Goal: Task Accomplishment & Management: Manage account settings

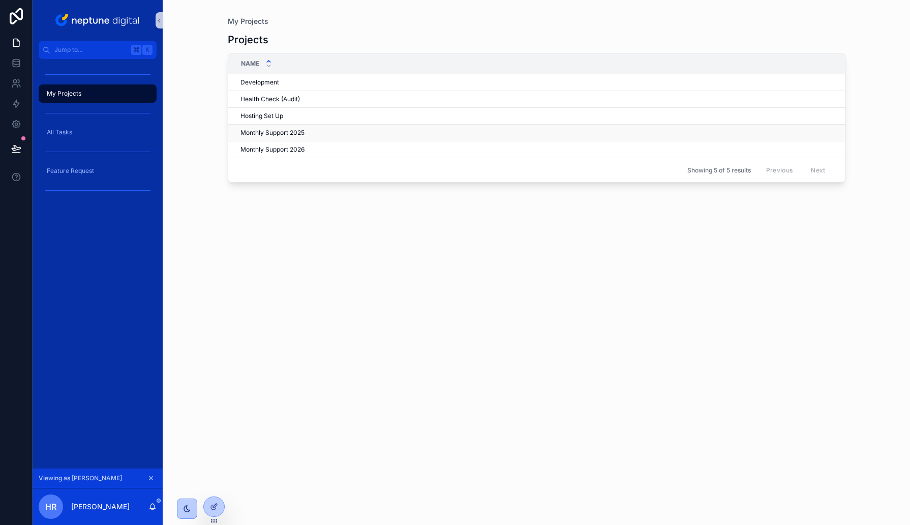
click at [267, 130] on span "Monthly Support 2025" at bounding box center [273, 133] width 64 height 8
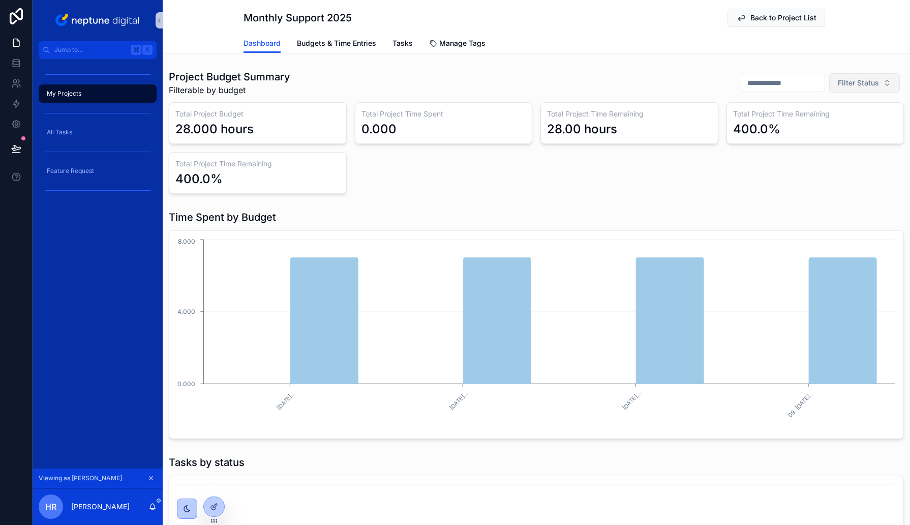
click at [865, 89] on button "Filter Status" at bounding box center [864, 82] width 71 height 19
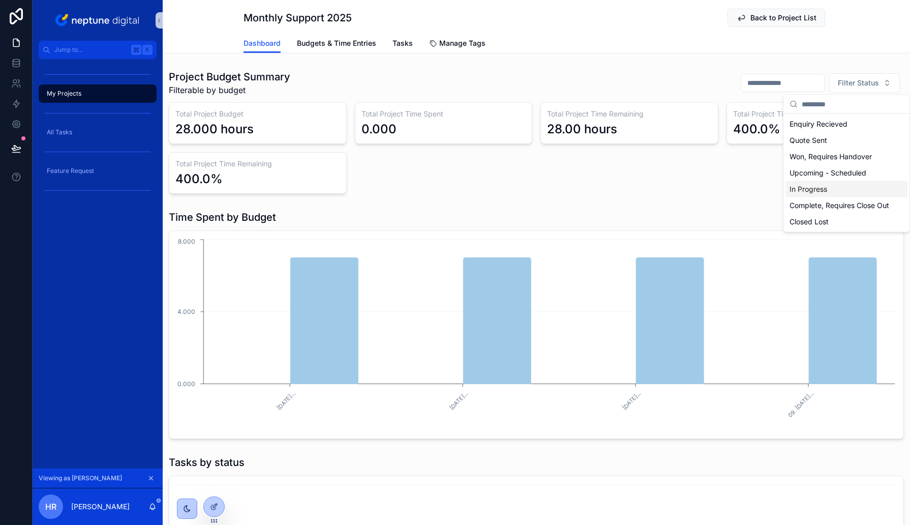
drag, startPoint x: 825, startPoint y: 185, endPoint x: 644, endPoint y: 189, distance: 181.1
click at [825, 186] on div "In Progress" at bounding box center [847, 189] width 122 height 16
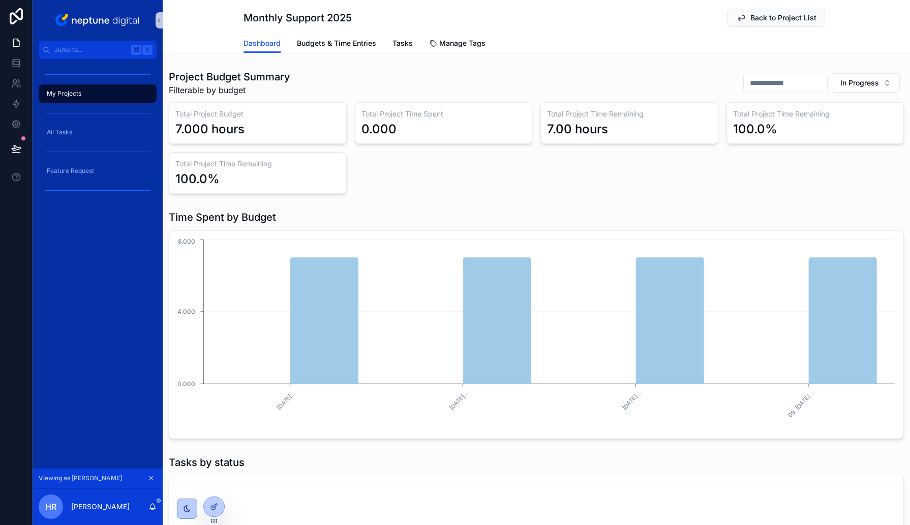
click at [570, 178] on div "Total Project Budget 7.000 hours Total Project Time Spent 0.000 Total Project T…" at bounding box center [536, 148] width 735 height 92
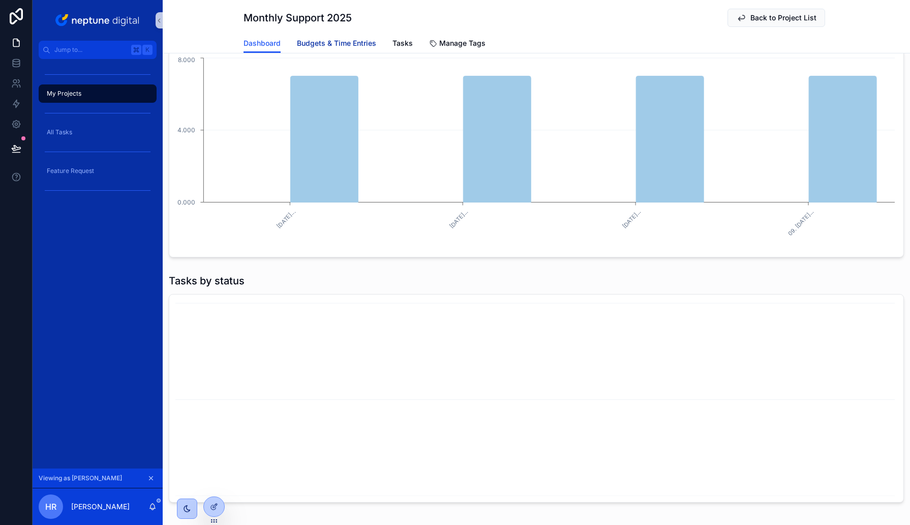
scroll to position [179, 0]
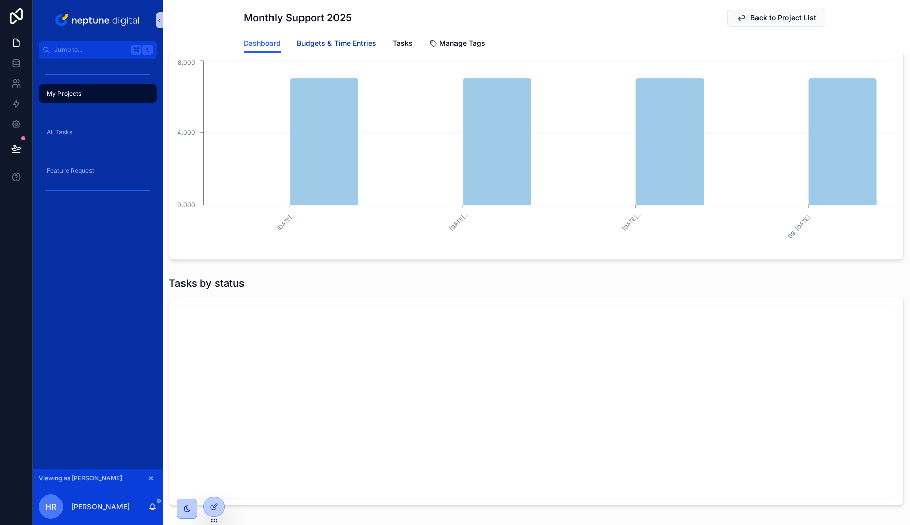
click at [348, 43] on span "Budgets & Time Entries" at bounding box center [336, 43] width 79 height 10
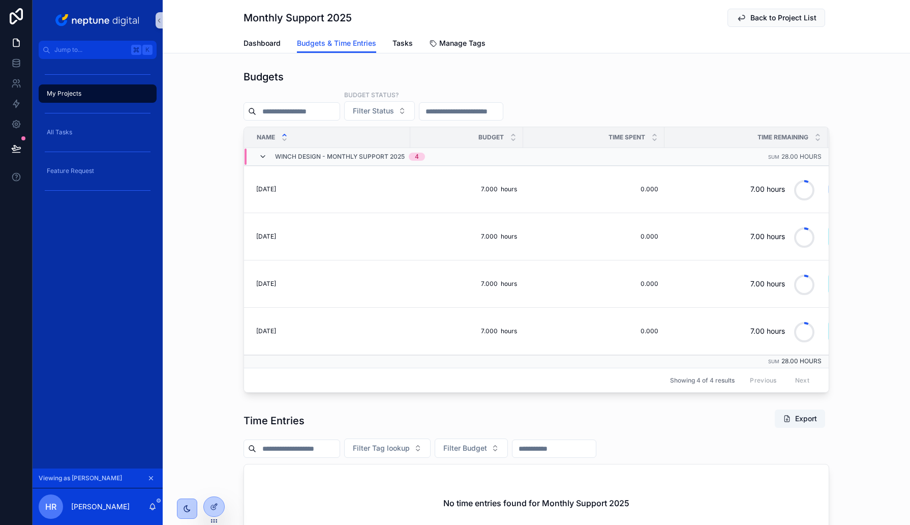
click at [261, 154] on icon "scrollable content" at bounding box center [263, 157] width 8 height 8
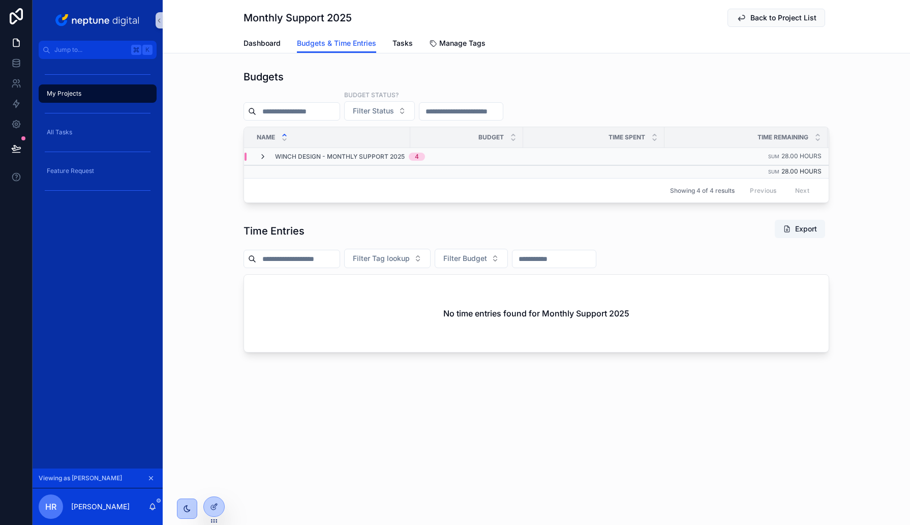
click at [262, 156] on icon "scrollable content" at bounding box center [263, 157] width 8 height 8
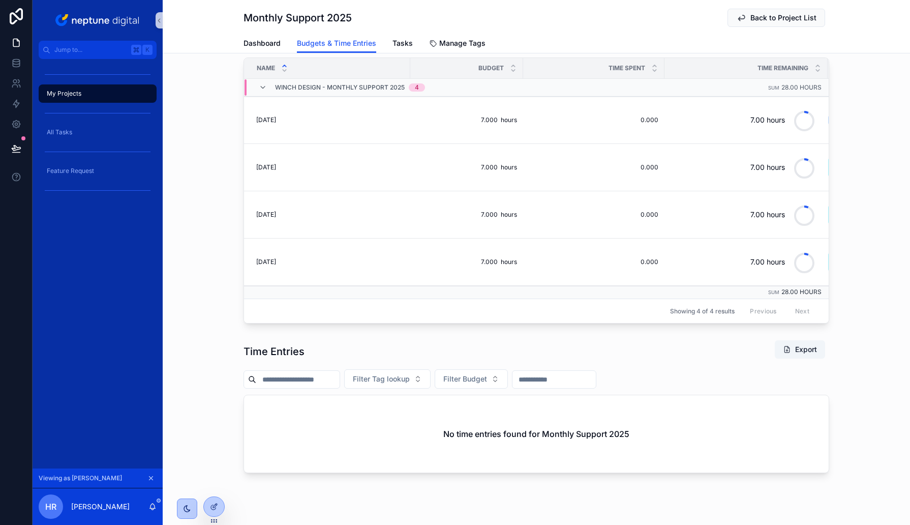
scroll to position [52, 0]
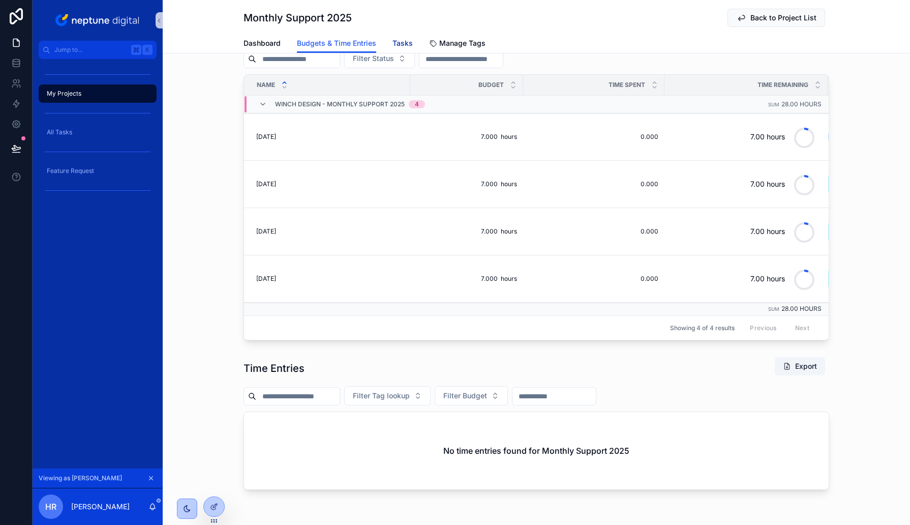
click at [404, 41] on span "Tasks" at bounding box center [403, 43] width 20 height 10
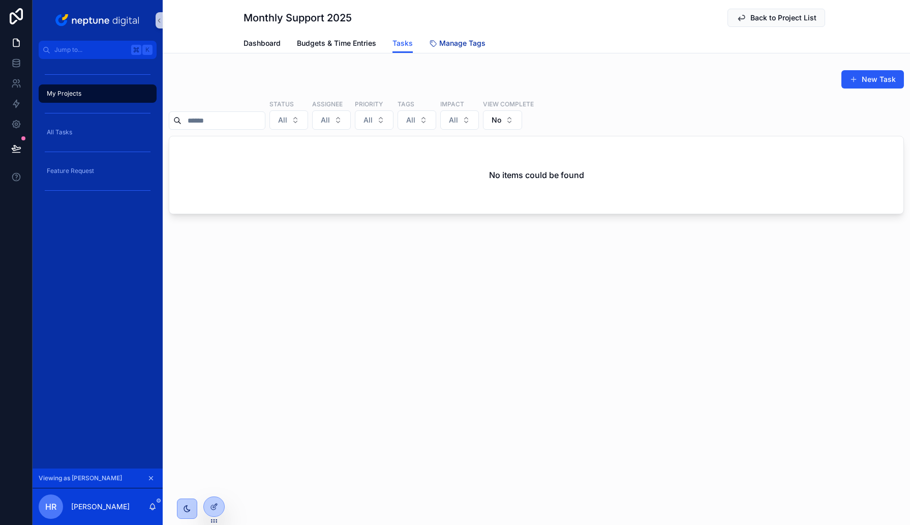
click at [449, 44] on span "Manage Tags" at bounding box center [462, 43] width 46 height 10
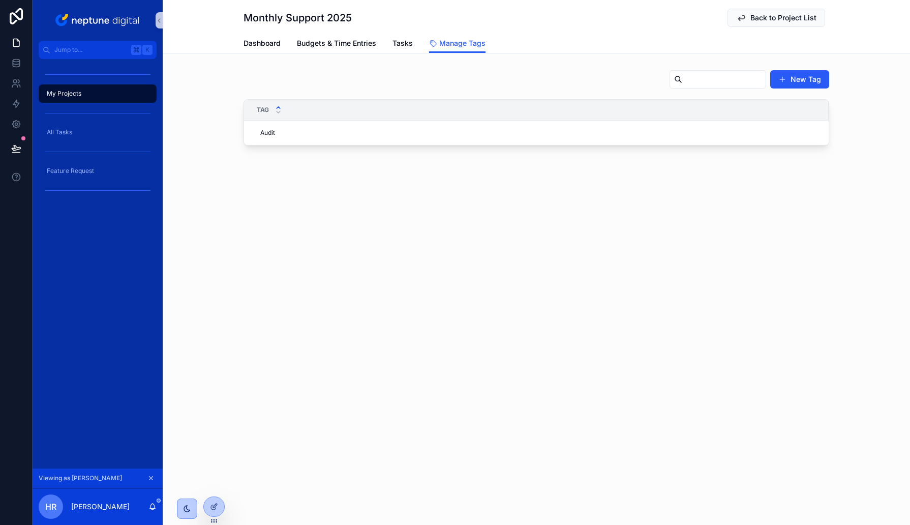
click at [88, 97] on div "My Projects" at bounding box center [98, 93] width 106 height 16
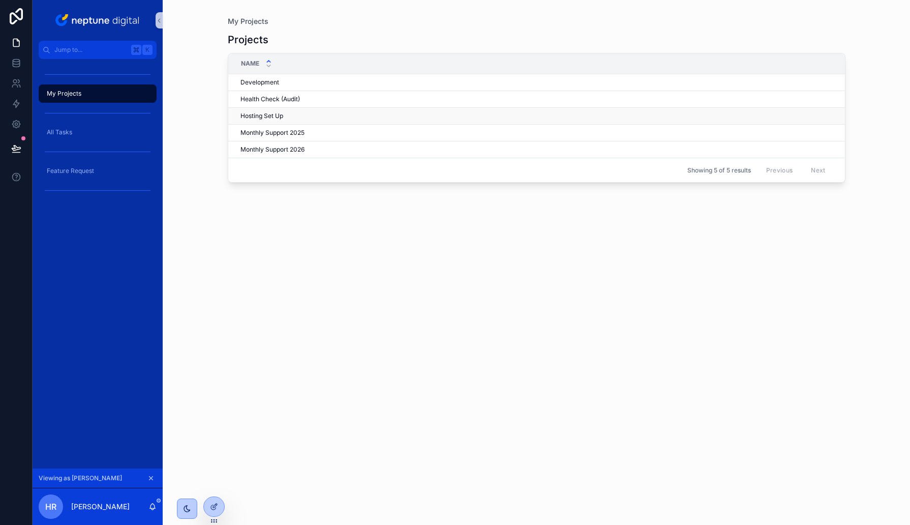
click at [264, 113] on span "Hosting Set Up" at bounding box center [262, 116] width 43 height 8
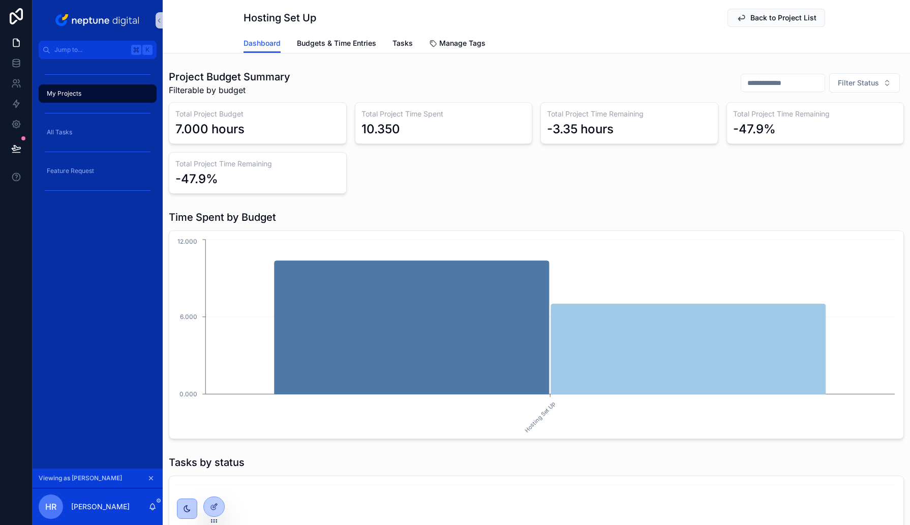
click at [539, 172] on div "Total Project Budget 7.000 hours Total Project Time Spent 10.350 Total Project …" at bounding box center [536, 148] width 735 height 92
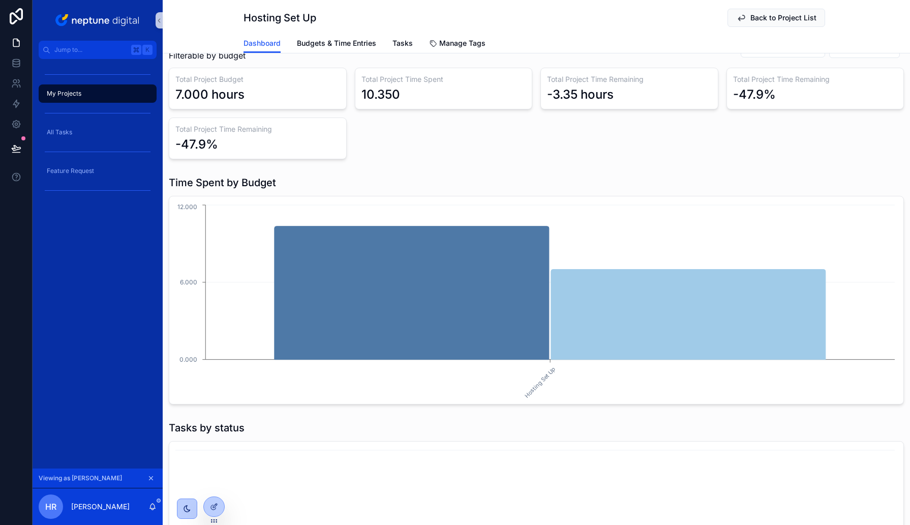
scroll to position [36, 0]
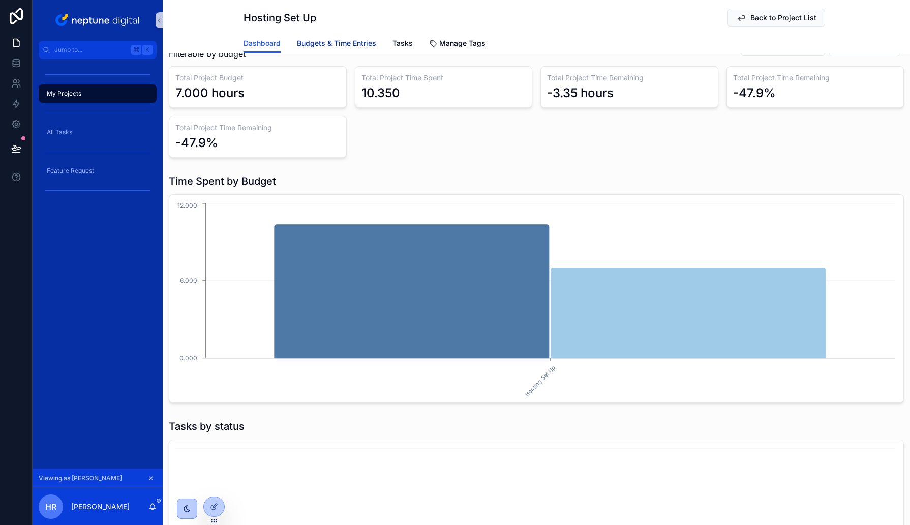
click at [339, 42] on span "Budgets & Time Entries" at bounding box center [336, 43] width 79 height 10
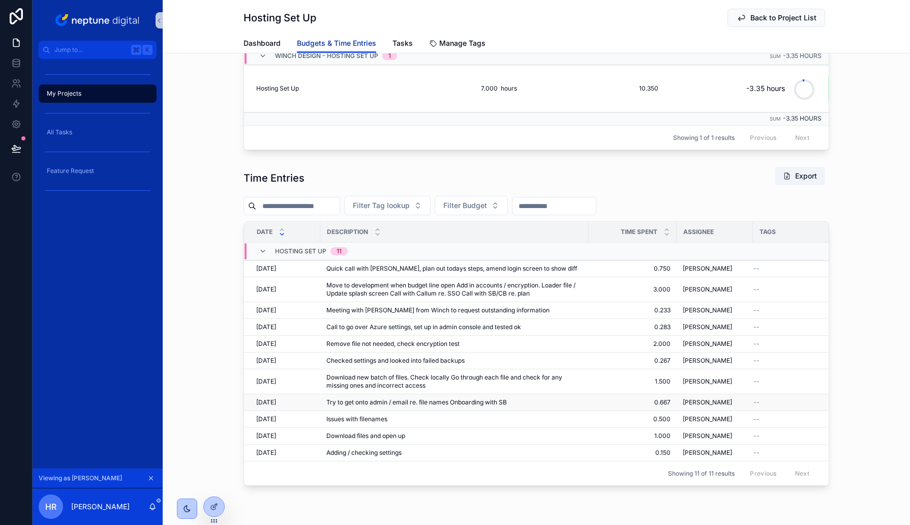
scroll to position [129, 0]
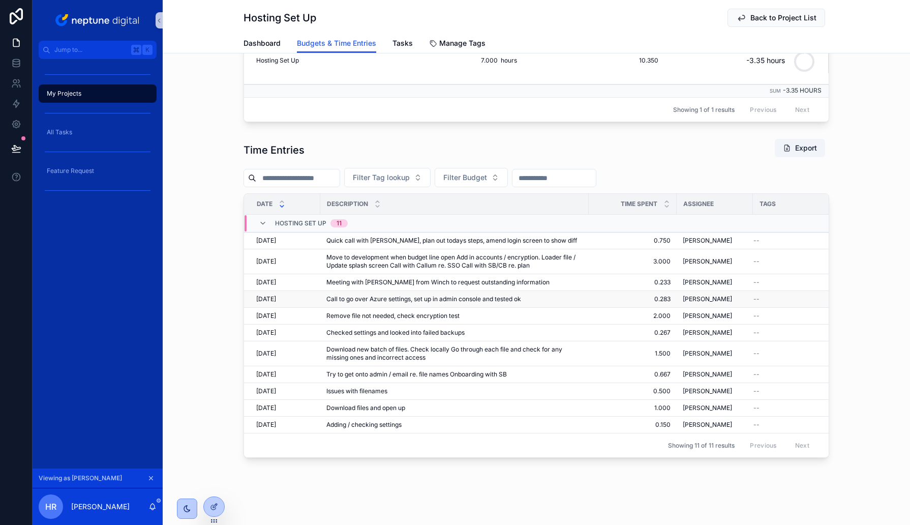
drag, startPoint x: 277, startPoint y: 307, endPoint x: 278, endPoint y: 299, distance: 7.7
click at [277, 308] on td "[DATE] [DATE]" at bounding box center [282, 316] width 76 height 17
click at [276, 296] on span "[DATE]" at bounding box center [266, 299] width 20 height 8
click at [412, 46] on div "Dashboard Budgets & Time Entries Tasks Manage Tags" at bounding box center [537, 43] width 586 height 19
click at [407, 43] on span "Tasks" at bounding box center [403, 43] width 20 height 10
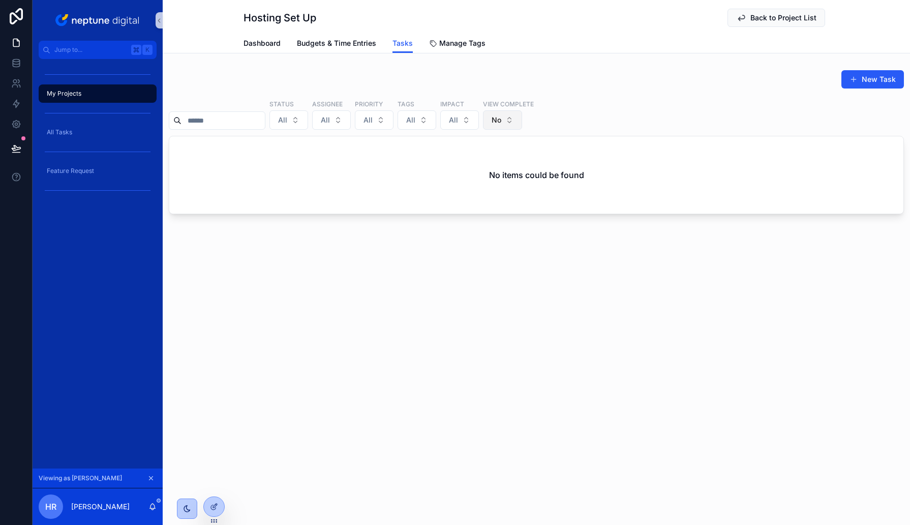
click at [512, 114] on button "No" at bounding box center [502, 119] width 39 height 19
drag, startPoint x: 473, startPoint y: 164, endPoint x: 584, endPoint y: 224, distance: 125.8
click at [475, 165] on div "----" at bounding box center [512, 161] width 122 height 16
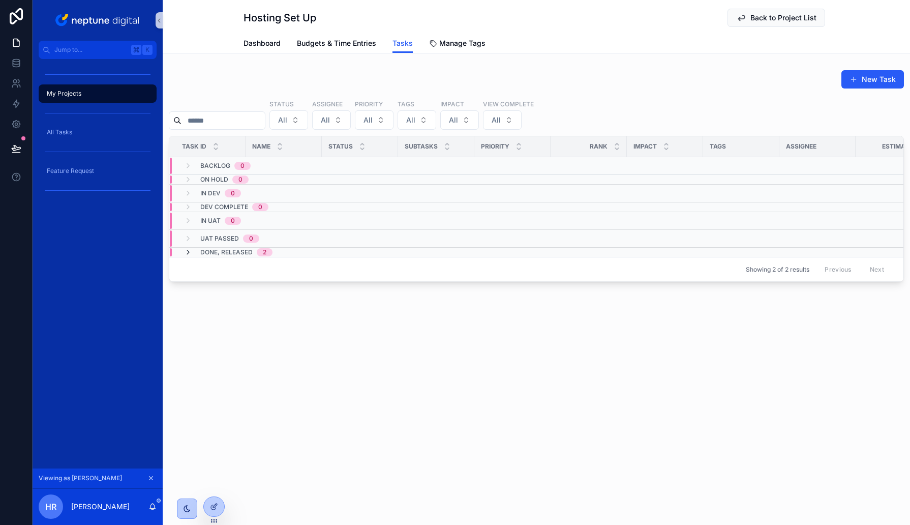
click at [189, 251] on icon "scrollable content" at bounding box center [188, 252] width 8 height 8
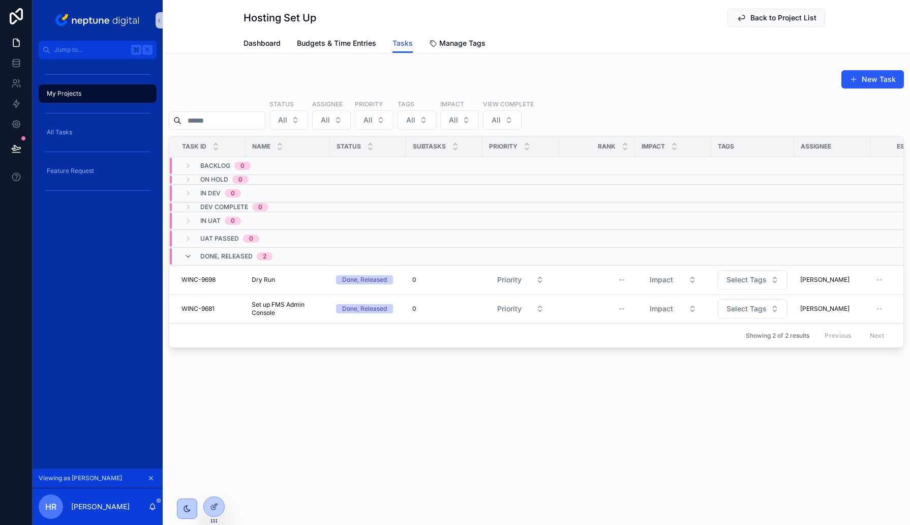
drag, startPoint x: 255, startPoint y: 388, endPoint x: 270, endPoint y: 384, distance: 14.7
click at [257, 388] on div "Hosting Set Up Back to Project List Tasks Dashboard Budgets & Time Entries Task…" at bounding box center [537, 208] width 748 height 417
click at [201, 277] on span "WINC-9698" at bounding box center [199, 280] width 34 height 8
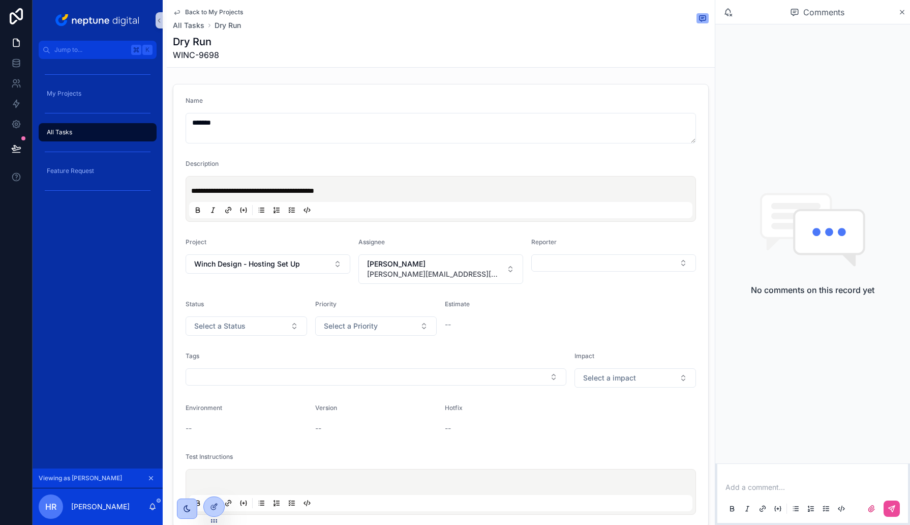
click at [212, 10] on span "Back to My Projects" at bounding box center [214, 12] width 58 height 8
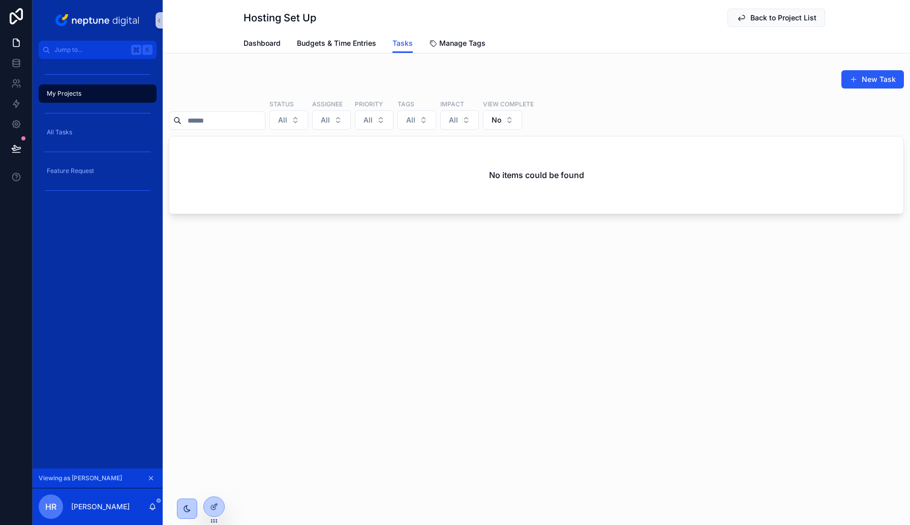
click at [79, 90] on span "My Projects" at bounding box center [64, 94] width 35 height 8
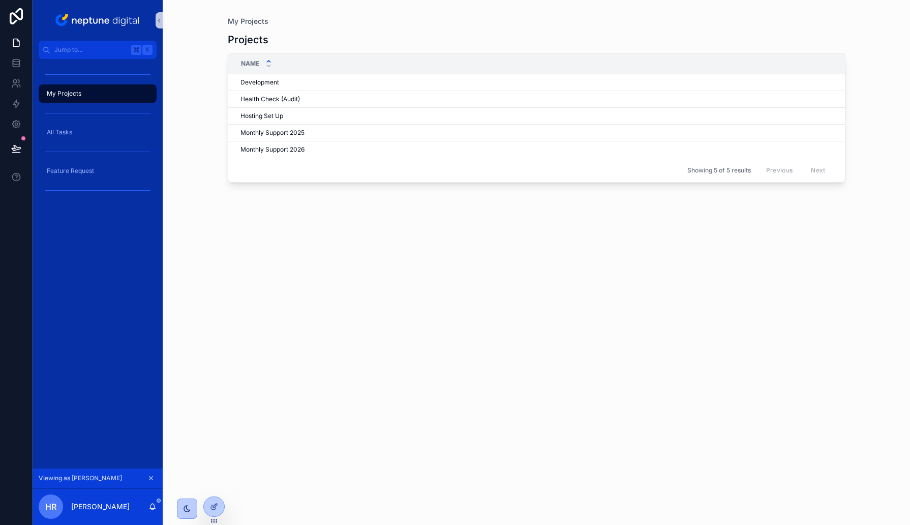
click at [272, 130] on span "Monthly Support 2025" at bounding box center [273, 133] width 64 height 8
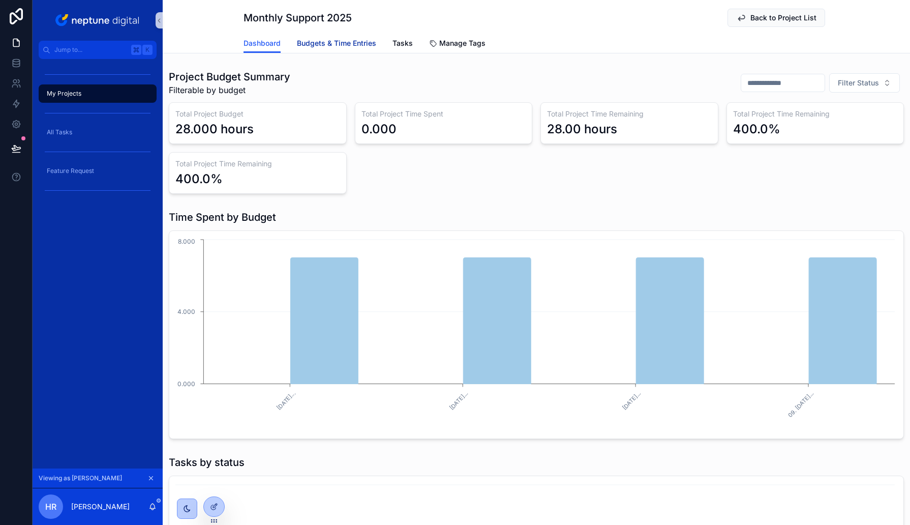
click at [347, 45] on span "Budgets & Time Entries" at bounding box center [336, 43] width 79 height 10
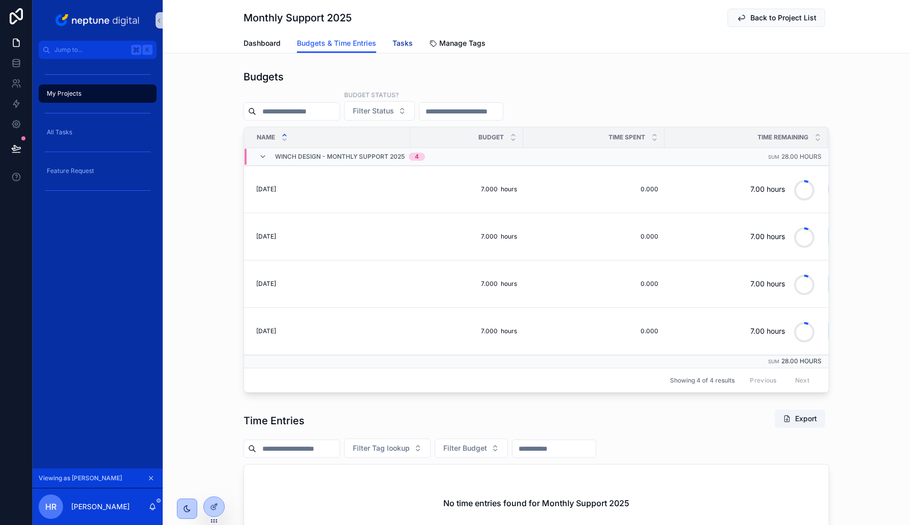
click at [412, 43] on span "Tasks" at bounding box center [403, 43] width 20 height 10
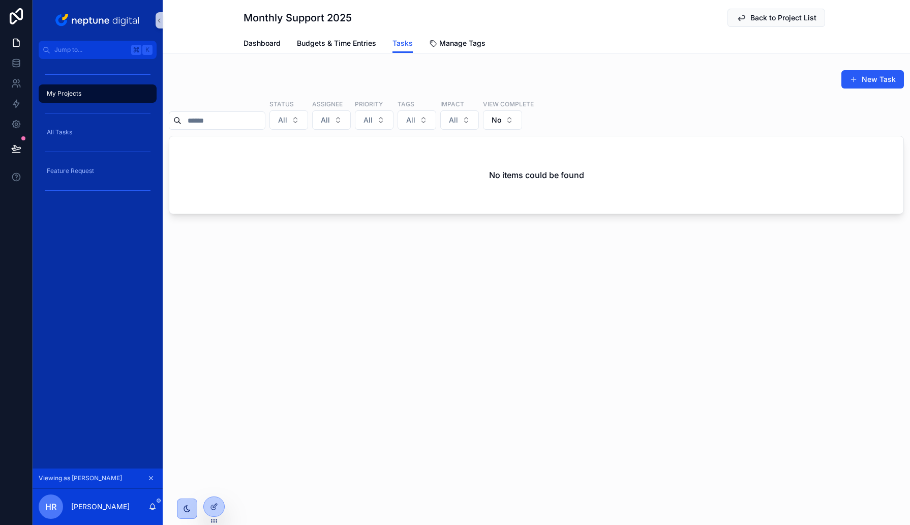
click at [61, 99] on div "My Projects" at bounding box center [98, 93] width 106 height 16
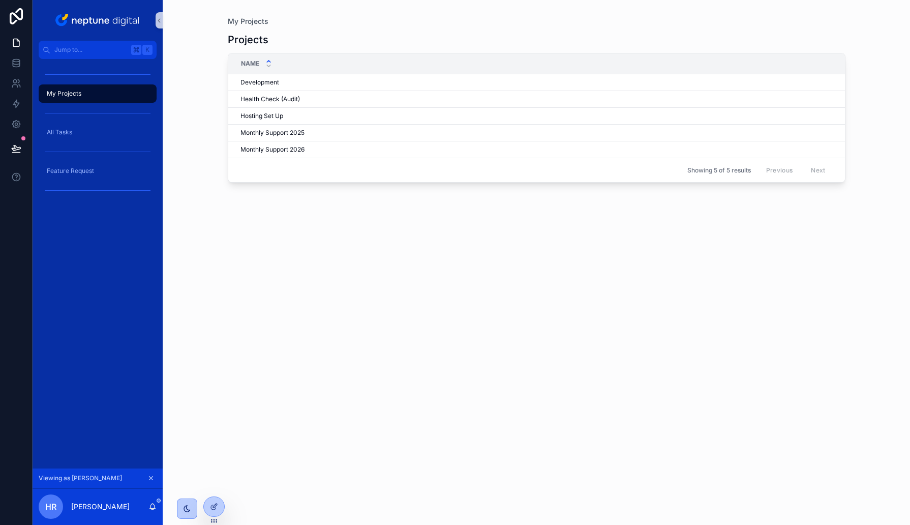
click at [257, 84] on span "Development" at bounding box center [260, 82] width 39 height 8
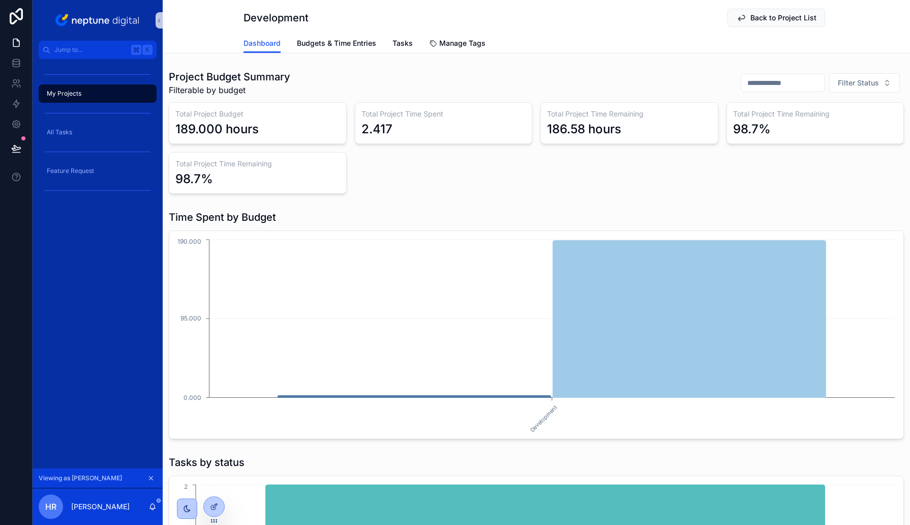
click at [415, 194] on div "Project Budget Summary Filterable by budget Filter Status Total Project Budget …" at bounding box center [537, 132] width 748 height 132
click at [529, 164] on div "Total Project Budget 189.000 hours Total Project Time Spent 2.417 Total Project…" at bounding box center [536, 148] width 735 height 92
click at [216, 487] on icon at bounding box center [214, 485] width 8 height 8
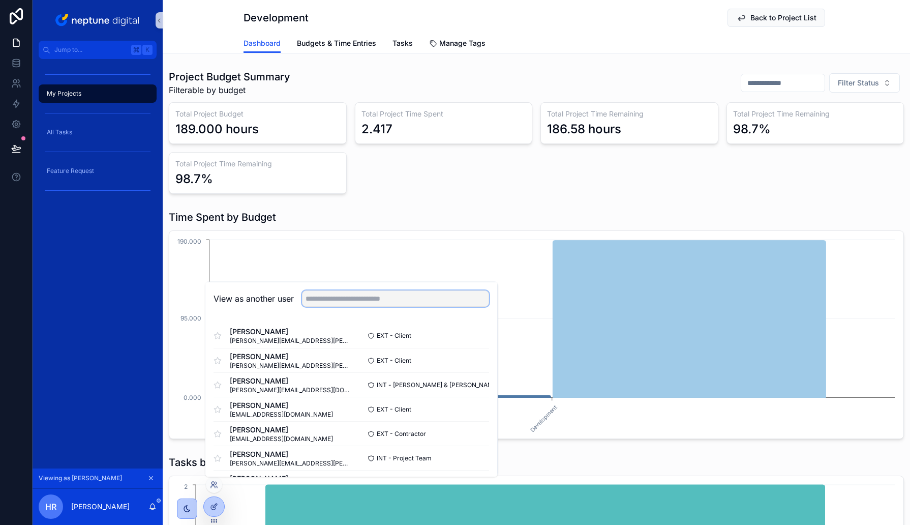
click at [330, 302] on input "text" at bounding box center [395, 298] width 187 height 16
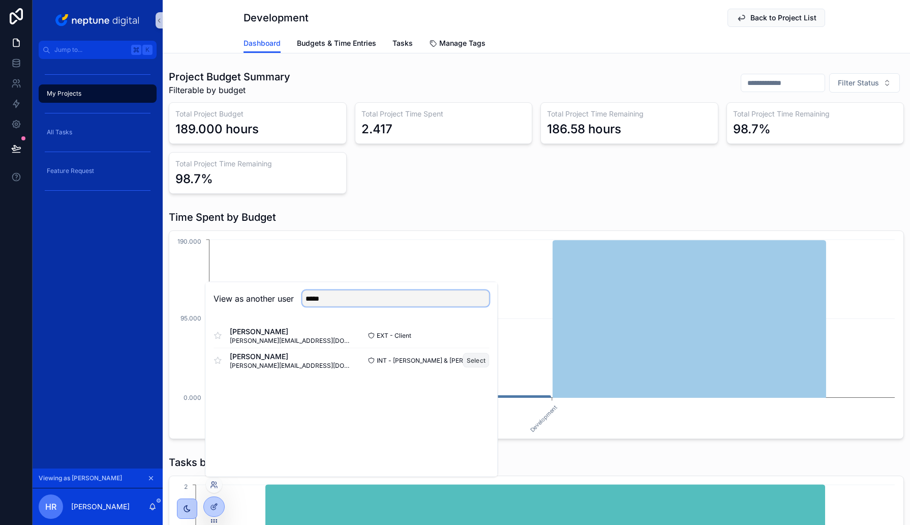
type input "*****"
click at [466, 359] on button "Select" at bounding box center [476, 360] width 26 height 15
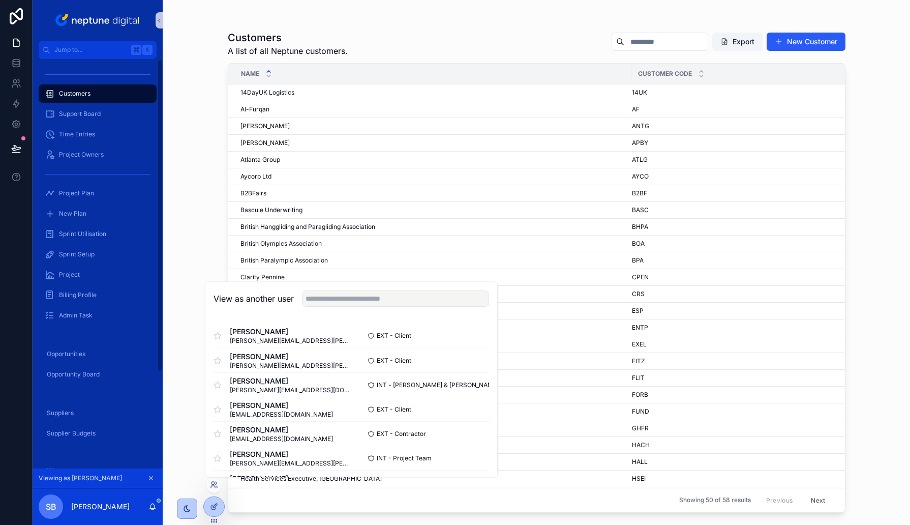
click at [76, 90] on span "Customers" at bounding box center [75, 94] width 32 height 8
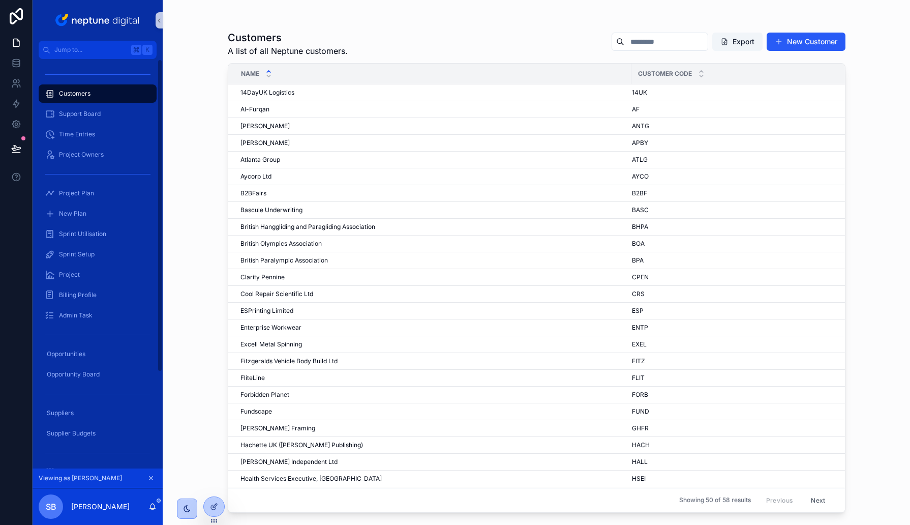
click at [102, 92] on div "Customers" at bounding box center [98, 93] width 106 height 16
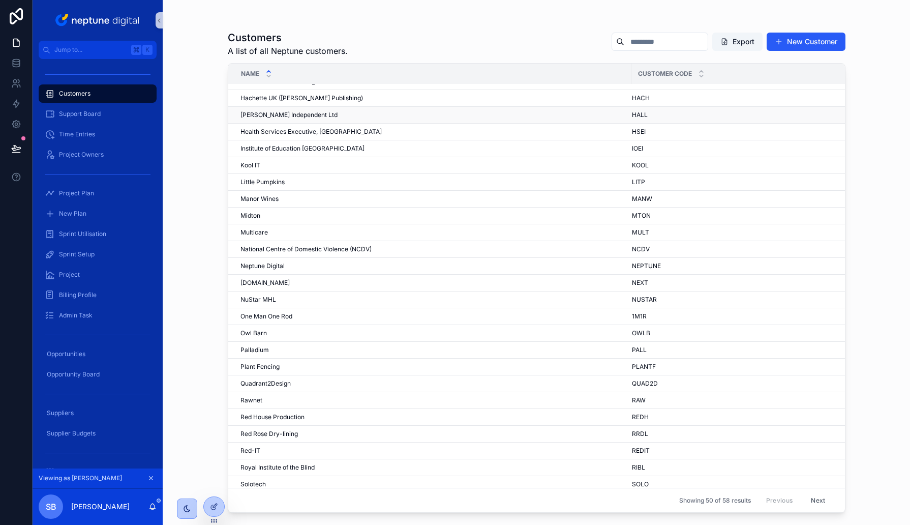
scroll to position [435, 0]
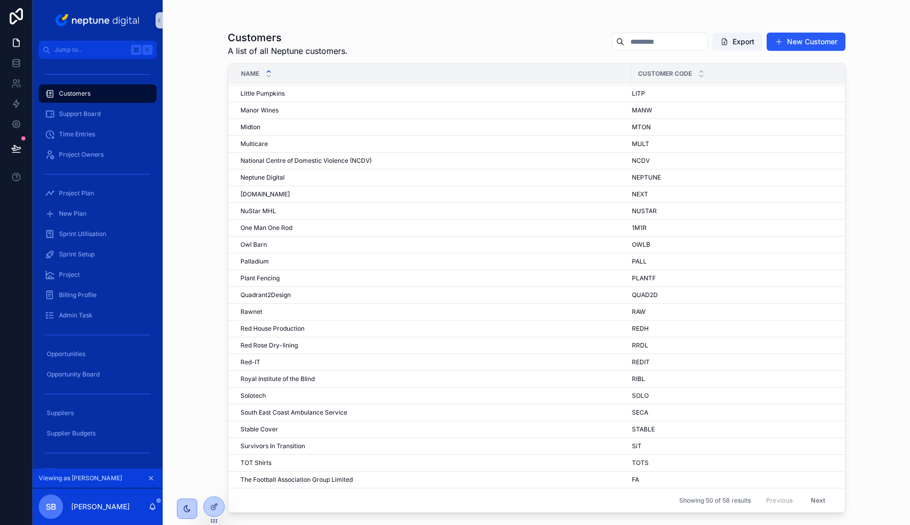
click at [821, 496] on button "Next" at bounding box center [818, 500] width 28 height 16
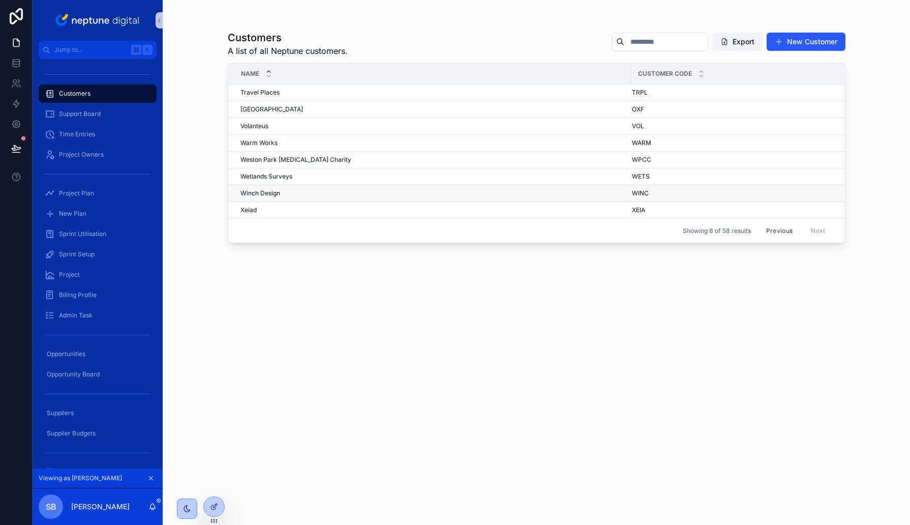
click at [257, 195] on span "Winch Design" at bounding box center [261, 193] width 40 height 8
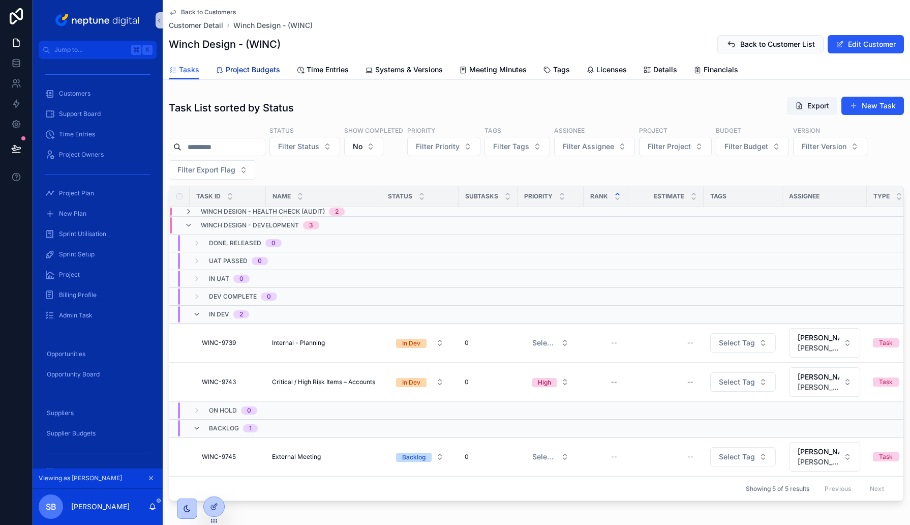
click at [252, 70] on span "Project Budgets" at bounding box center [253, 70] width 54 height 10
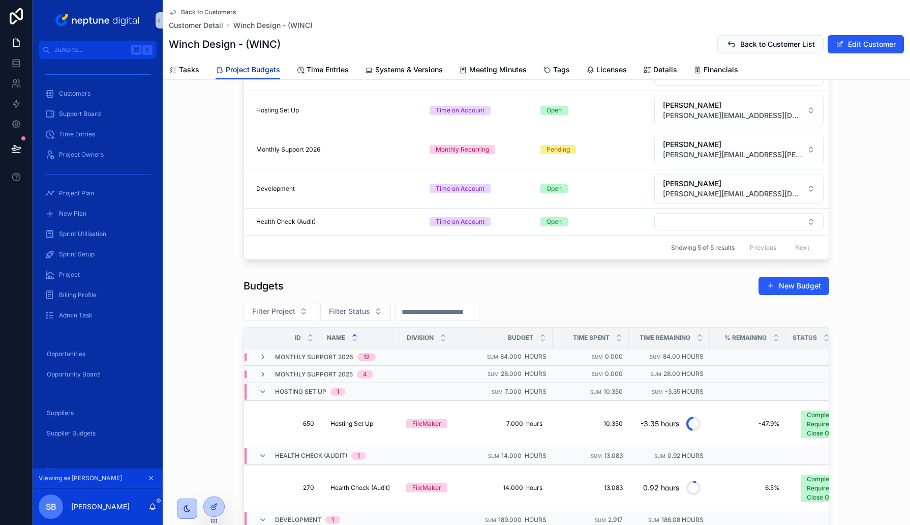
scroll to position [249, 0]
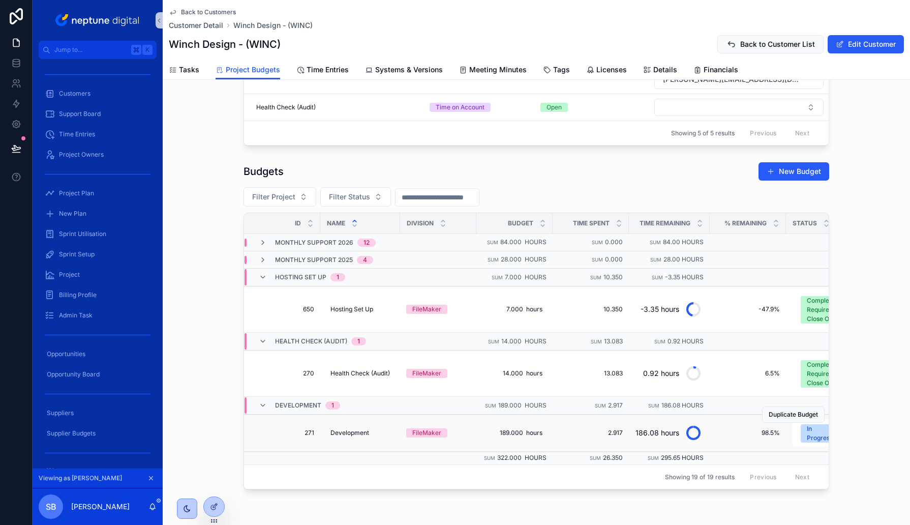
click at [311, 429] on span "271" at bounding box center [285, 433] width 58 height 8
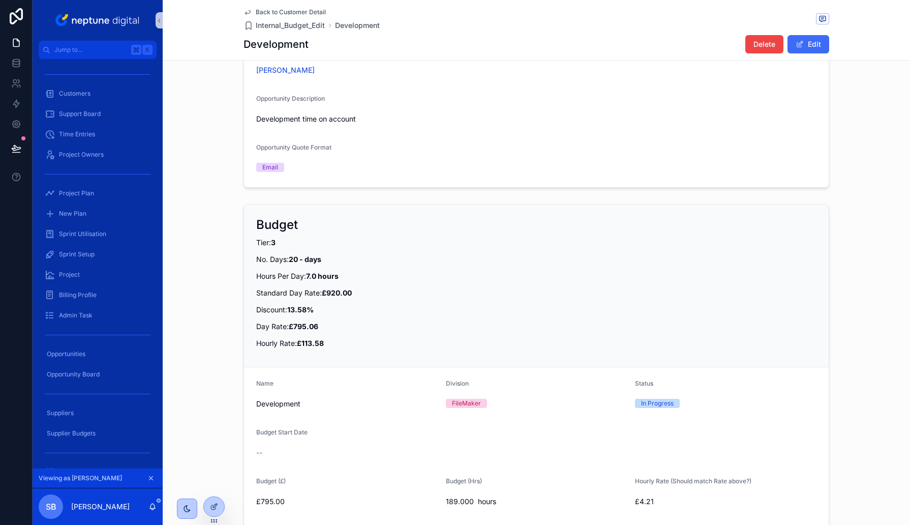
click at [799, 48] on span "scrollable content" at bounding box center [800, 44] width 8 height 8
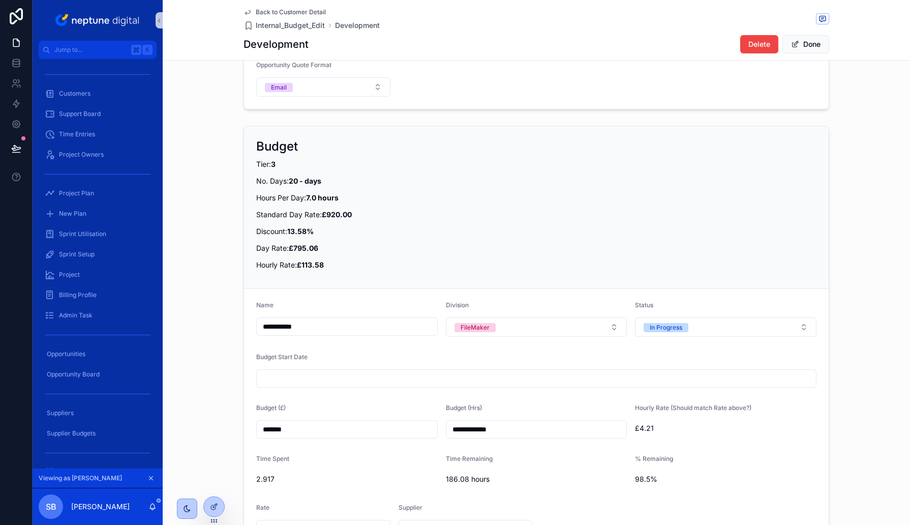
scroll to position [419, 0]
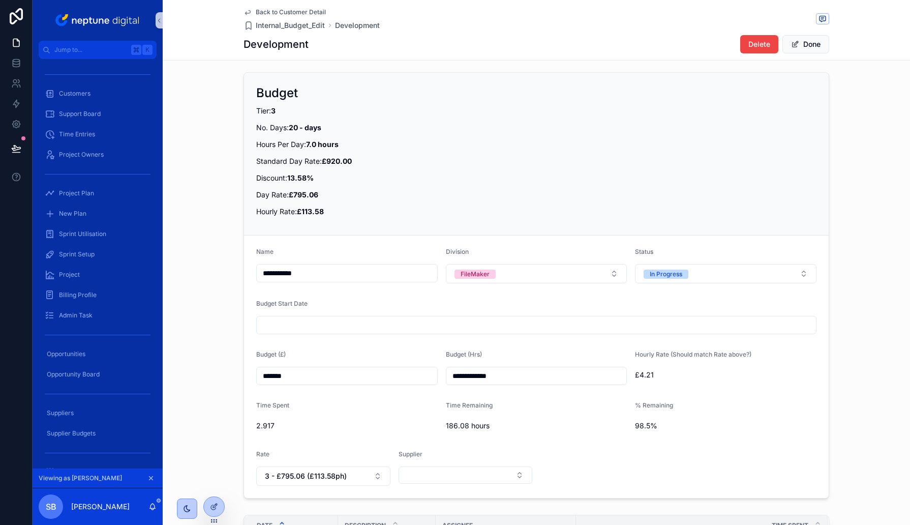
drag, startPoint x: 463, startPoint y: 375, endPoint x: 456, endPoint y: 375, distance: 7.1
click at [456, 375] on input "**********" at bounding box center [537, 376] width 181 height 14
type input "**********"
click at [581, 331] on input "scrollable content" at bounding box center [536, 325] width 559 height 14
click at [426, 440] on form "**********" at bounding box center [536, 366] width 585 height 262
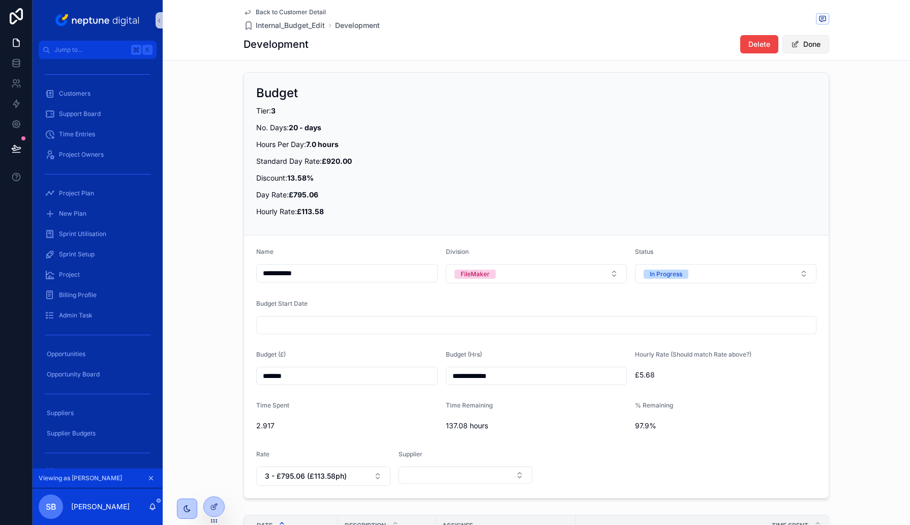
click at [805, 45] on button "Done" at bounding box center [806, 44] width 47 height 18
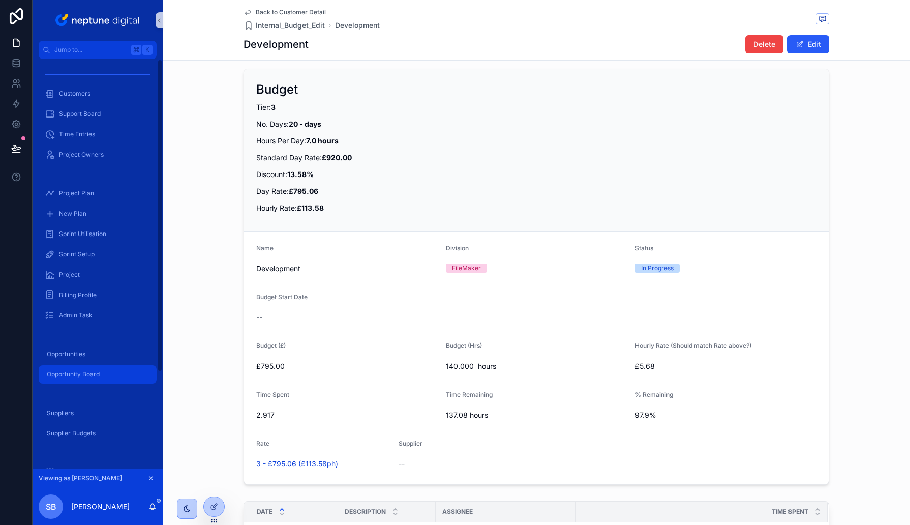
scroll to position [382, 0]
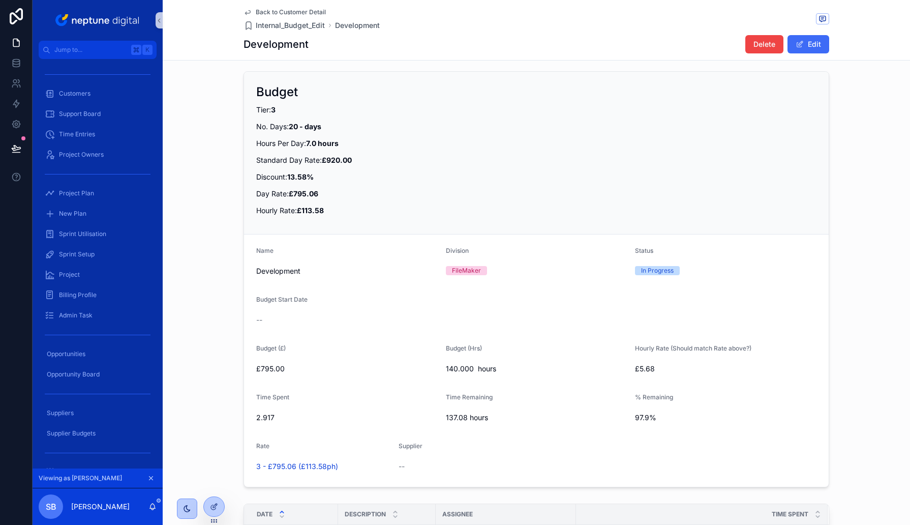
click at [825, 49] on button "Edit" at bounding box center [809, 44] width 42 height 18
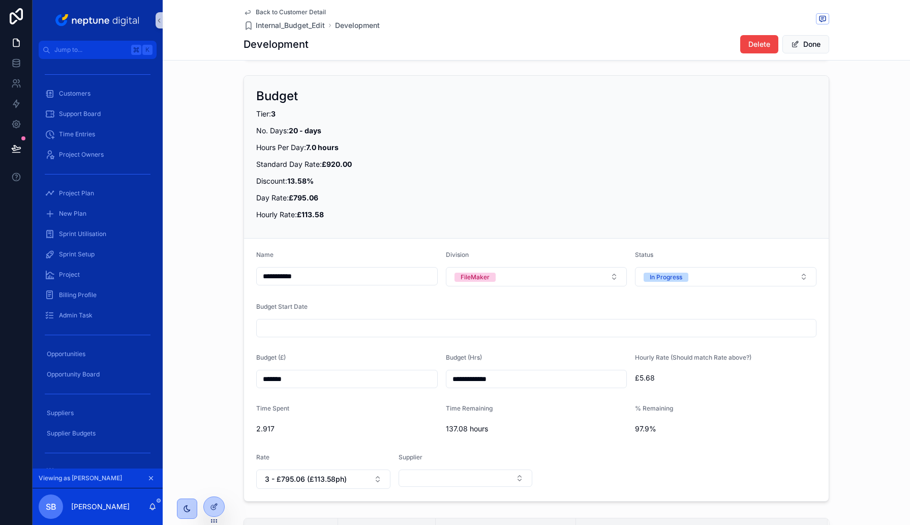
scroll to position [415, 0]
drag, startPoint x: 464, startPoint y: 379, endPoint x: 455, endPoint y: 379, distance: 9.2
click at [455, 379] on input "**********" at bounding box center [537, 379] width 181 height 14
type input "**********"
click at [809, 48] on button "Done" at bounding box center [806, 44] width 47 height 18
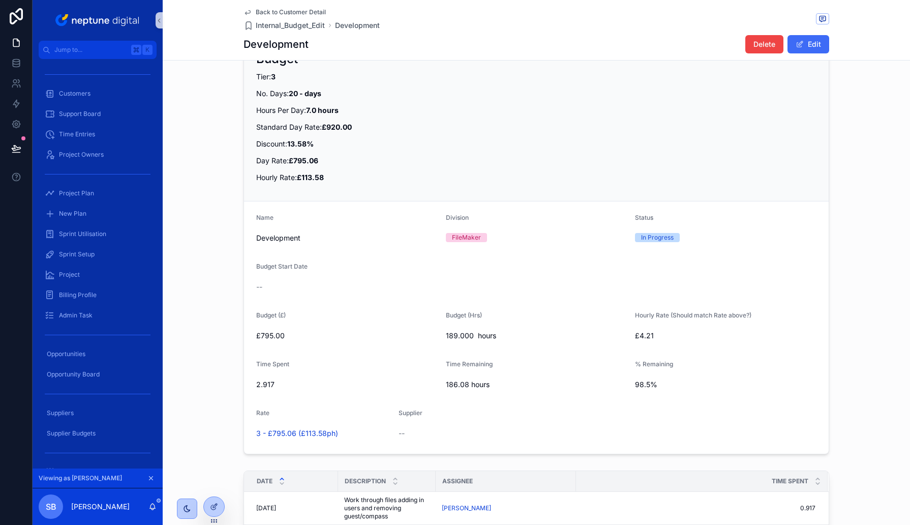
scroll to position [381, 0]
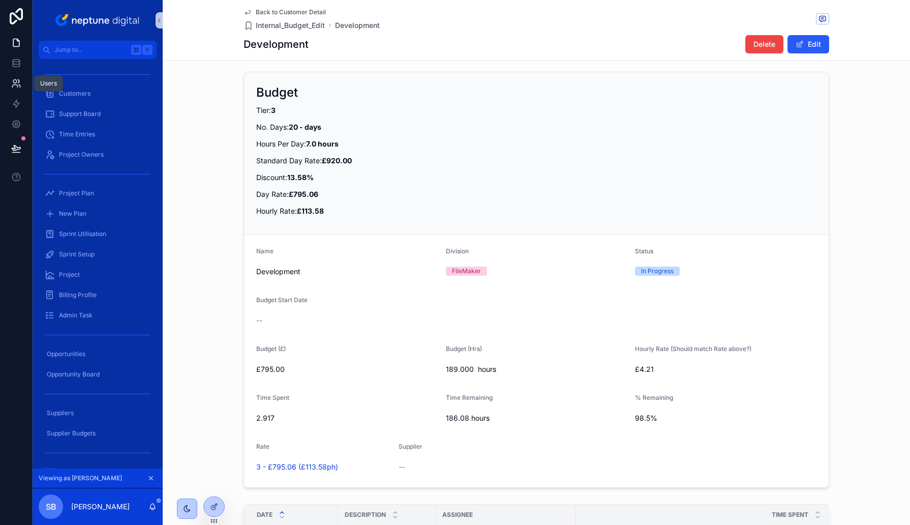
click at [12, 82] on icon at bounding box center [16, 83] width 10 height 10
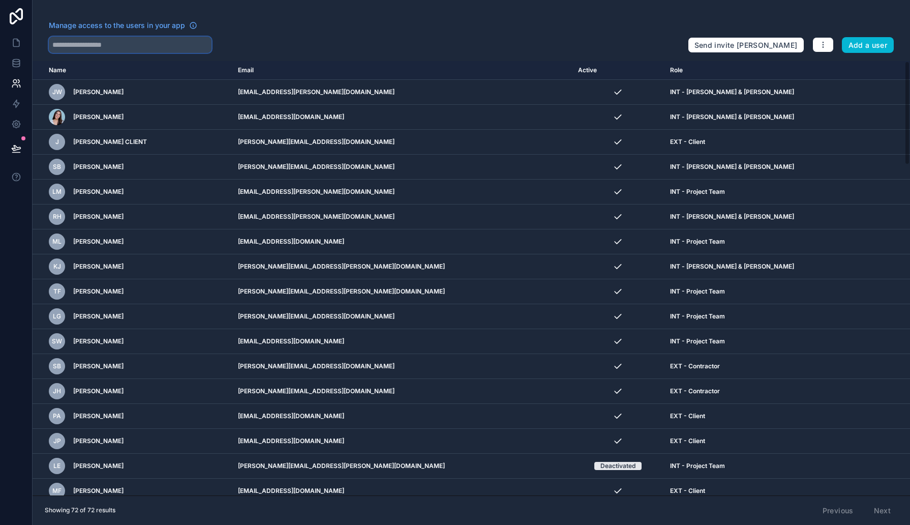
click at [68, 46] on input "text" at bounding box center [130, 45] width 163 height 16
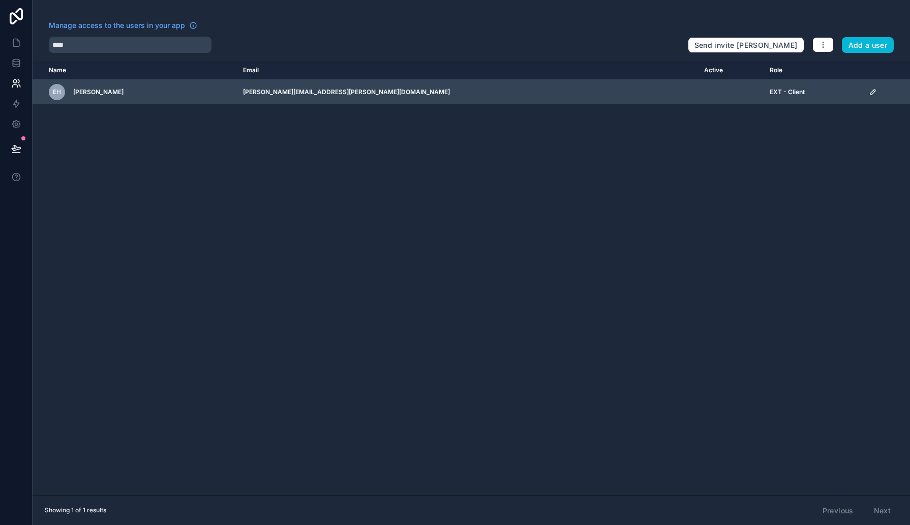
click at [869, 92] on icon "scrollable content" at bounding box center [873, 92] width 8 height 8
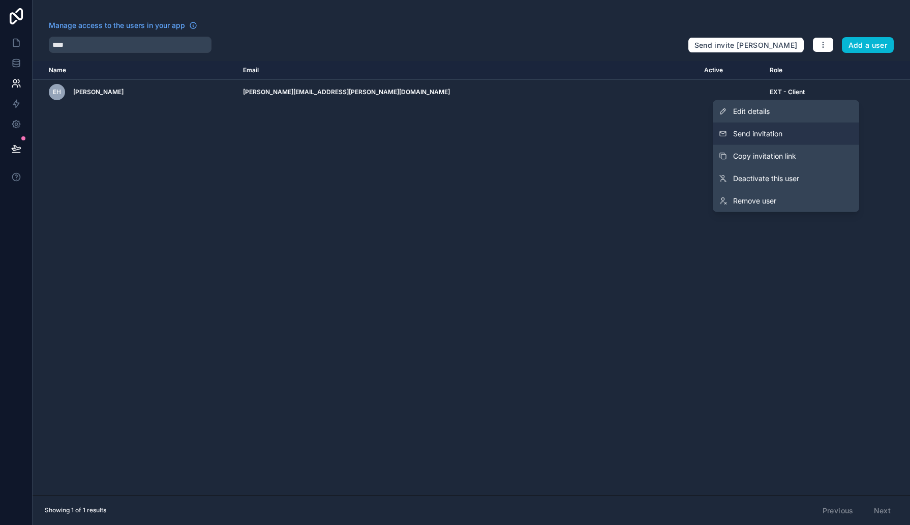
click at [780, 130] on span "Send invitation" at bounding box center [757, 134] width 49 height 10
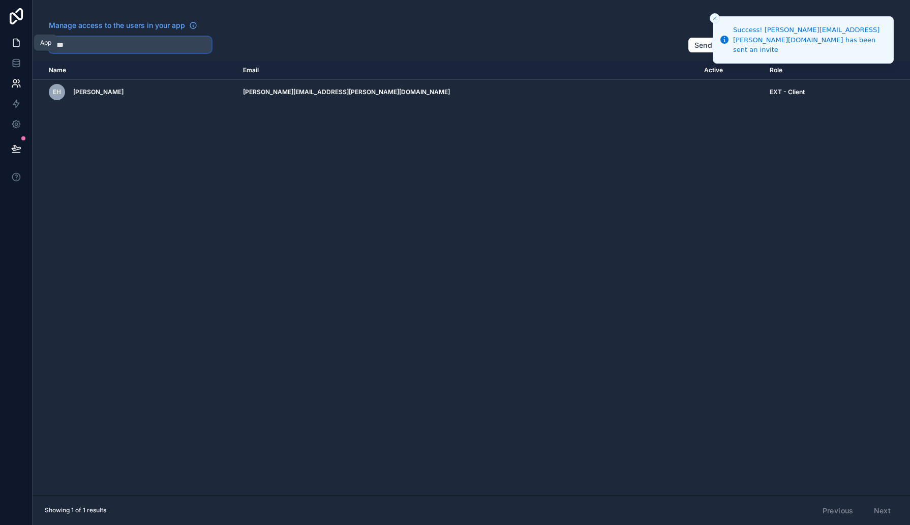
drag, startPoint x: 62, startPoint y: 44, endPoint x: 32, endPoint y: 39, distance: 30.9
click at [32, 39] on div "App Manage access to the users in your app **** Send invite reminders Add a use…" at bounding box center [455, 262] width 910 height 525
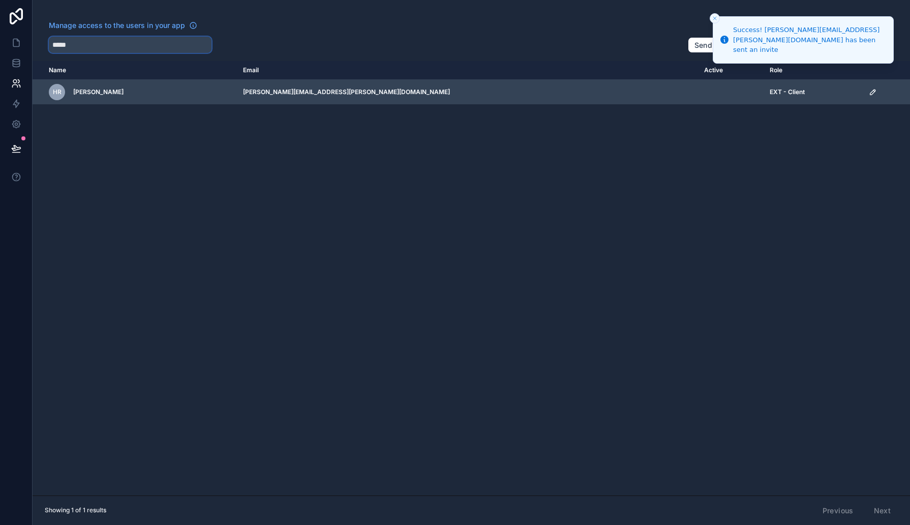
type input "*****"
click at [869, 91] on icon "scrollable content" at bounding box center [873, 92] width 8 height 8
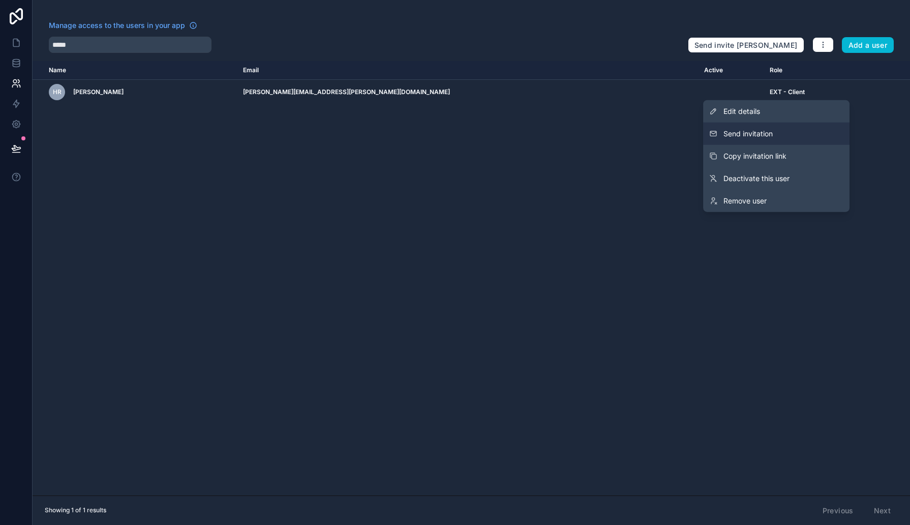
click at [754, 135] on span "Send invitation" at bounding box center [748, 134] width 49 height 10
